Goal: Task Accomplishment & Management: Manage account settings

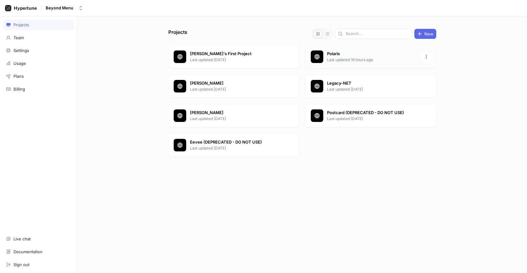
click at [340, 58] on p "Last updated 16 hours ago" at bounding box center [372, 60] width 91 height 6
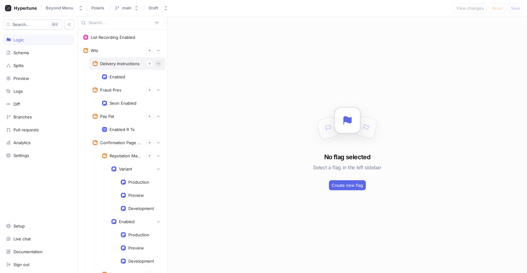
click at [158, 61] on button "button" at bounding box center [158, 63] width 6 height 6
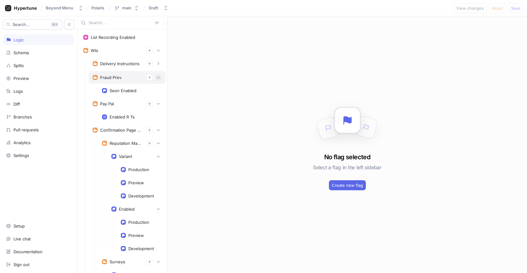
click at [160, 78] on icon "button" at bounding box center [158, 77] width 4 height 4
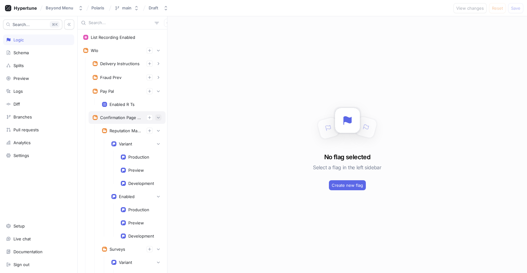
click at [160, 114] on button "button" at bounding box center [158, 117] width 6 height 6
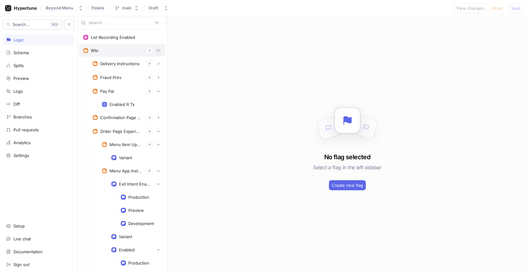
click at [161, 51] on button "button" at bounding box center [158, 50] width 6 height 6
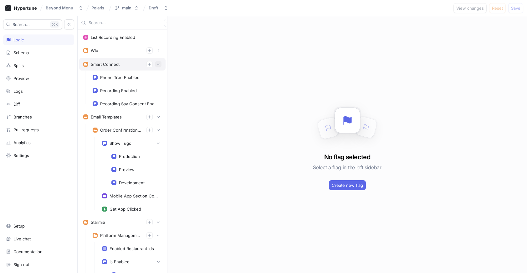
click at [159, 61] on button "button" at bounding box center [158, 64] width 6 height 6
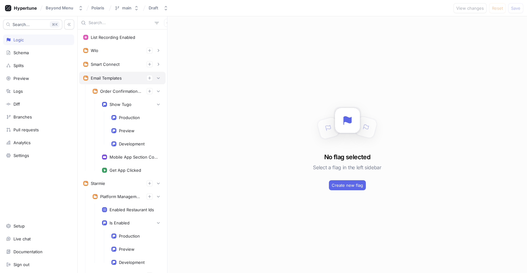
click at [160, 72] on div "Email Templates" at bounding box center [122, 78] width 86 height 13
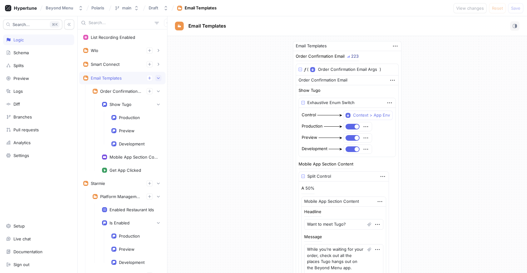
click at [160, 77] on icon "button" at bounding box center [158, 78] width 4 height 4
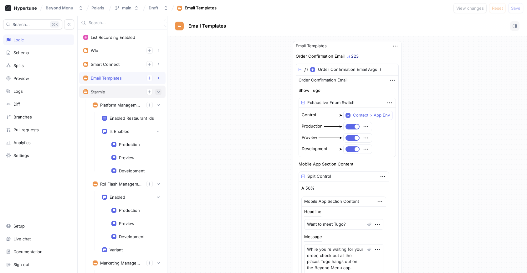
click at [158, 91] on icon "button" at bounding box center [158, 92] width 4 height 4
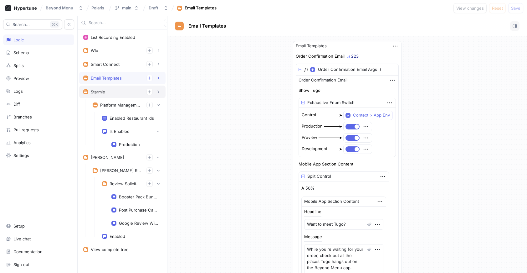
type textarea "x"
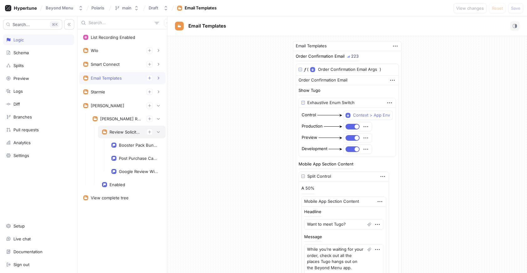
click at [121, 128] on div "Review Solicitation" at bounding box center [132, 132] width 68 height 13
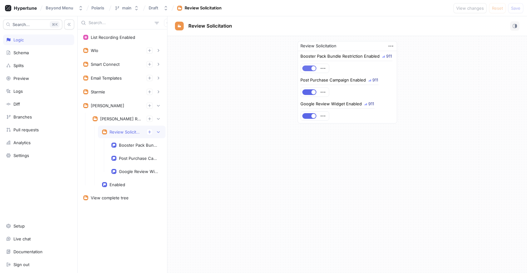
click at [314, 70] on span "button" at bounding box center [313, 68] width 4 height 4
click at [309, 91] on button "button" at bounding box center [309, 92] width 14 height 6
click at [307, 115] on button "button" at bounding box center [309, 116] width 14 height 6
click at [514, 6] on span "Save" at bounding box center [515, 8] width 9 height 4
click at [435, 83] on div "Review Solicitation Booster Pack Bundle Restriction Enabled 14 Post Purchase Ca…" at bounding box center [347, 82] width 360 height 92
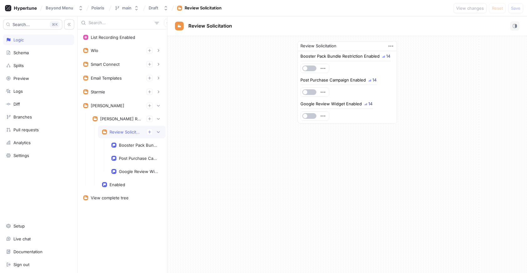
click at [197, 64] on div "Review Solicitation Booster Pack Bundle Restriction Enabled 14 Post Purchase Ca…" at bounding box center [347, 82] width 360 height 92
click at [277, 221] on div "Review Solicitation Booster Pack Bundle Restriction Enabled 14 Post Purchase Ca…" at bounding box center [347, 154] width 360 height 237
